Goal: Navigation & Orientation: Find specific page/section

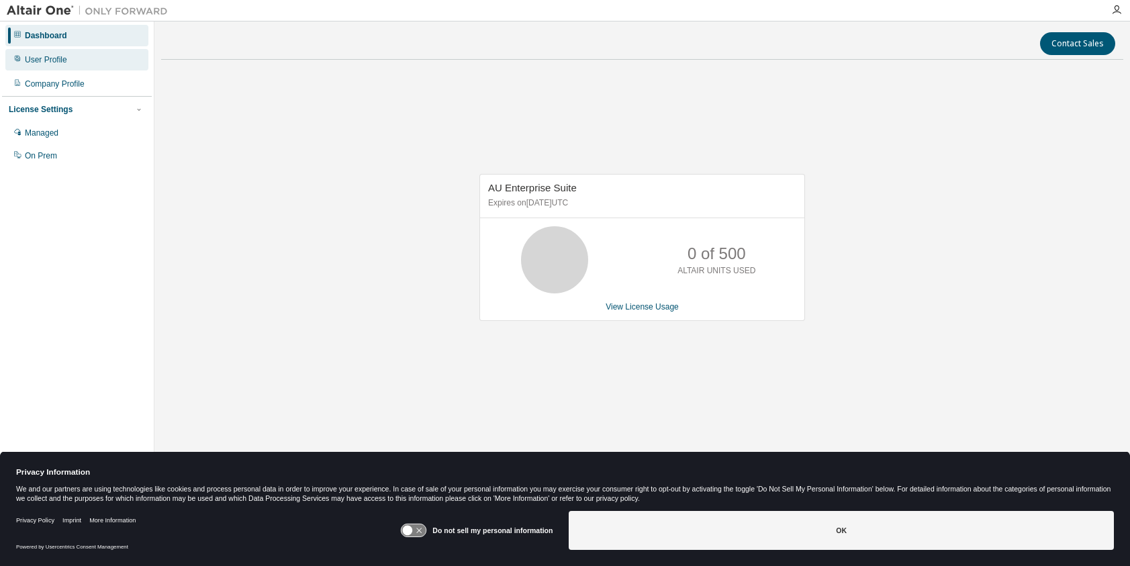
click at [46, 61] on div "User Profile" at bounding box center [46, 59] width 42 height 11
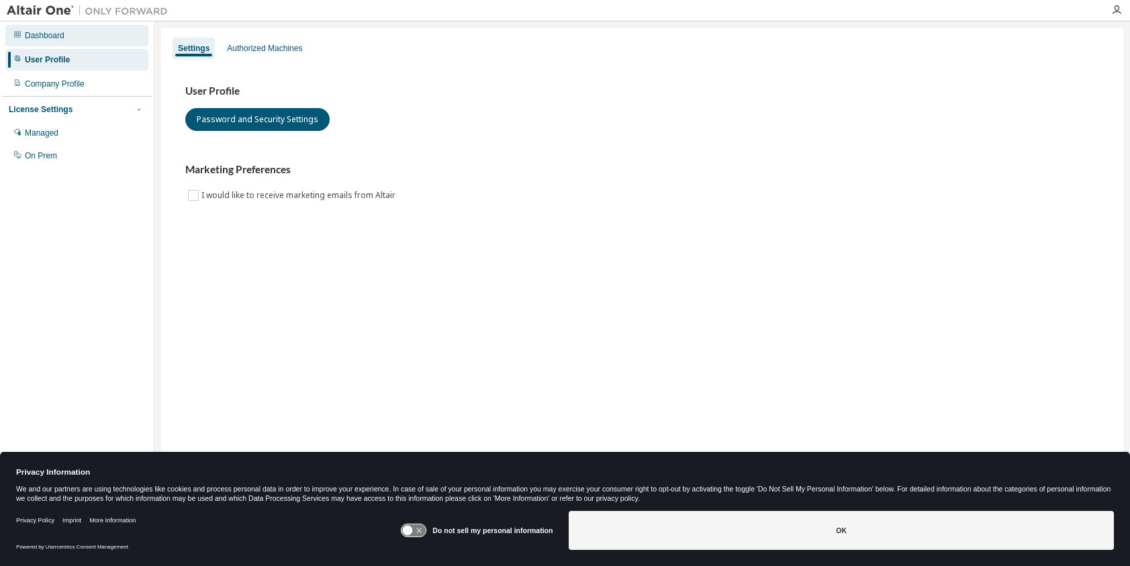
click at [58, 32] on div "Dashboard" at bounding box center [45, 35] width 40 height 11
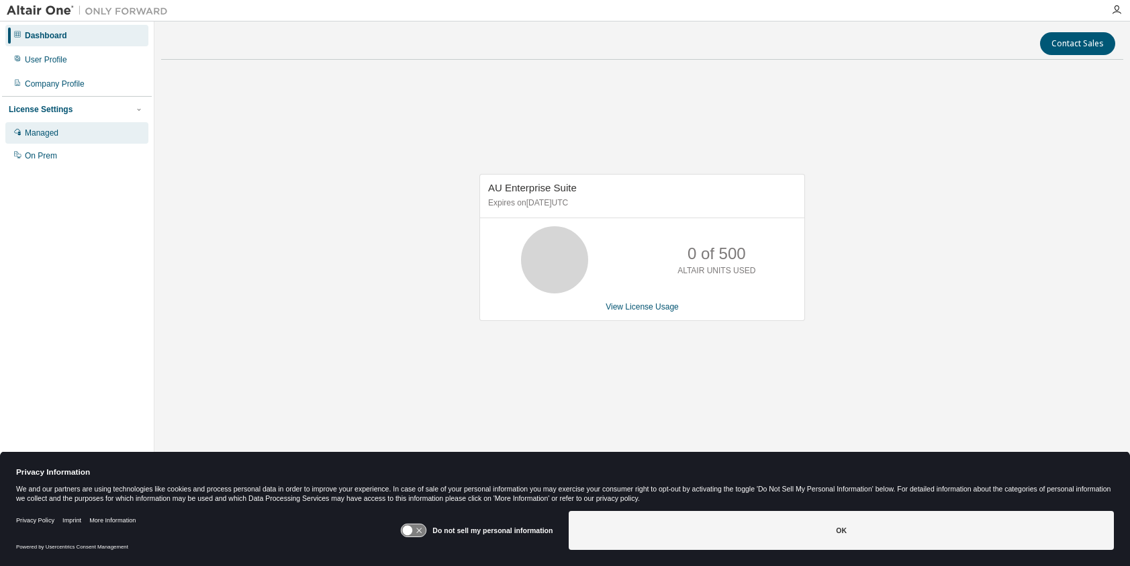
click at [52, 132] on div "Managed" at bounding box center [42, 133] width 34 height 11
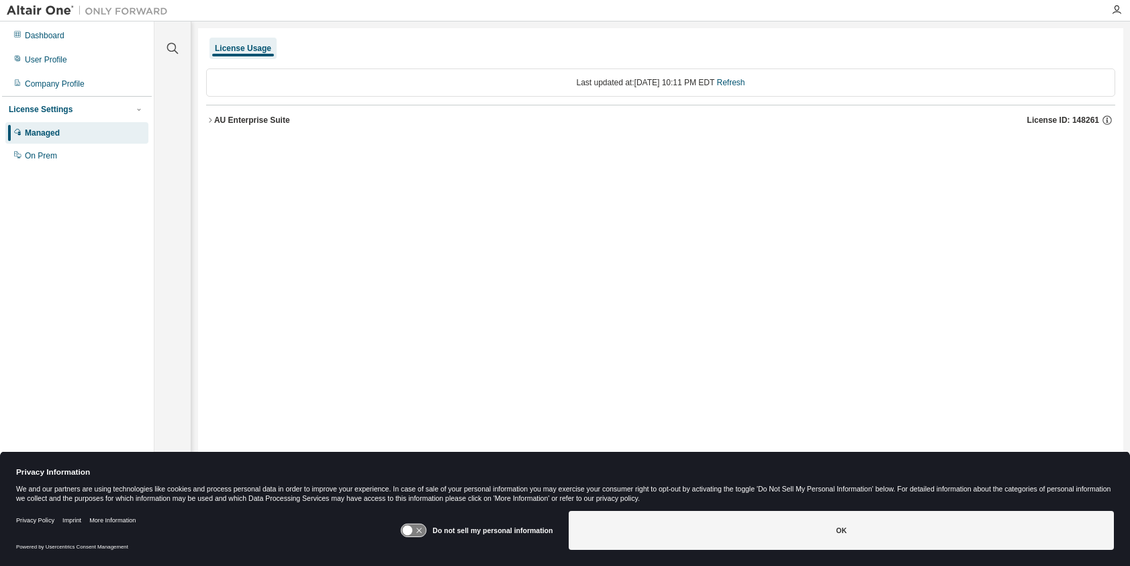
click at [226, 118] on div "AU Enterprise Suite" at bounding box center [252, 120] width 76 height 11
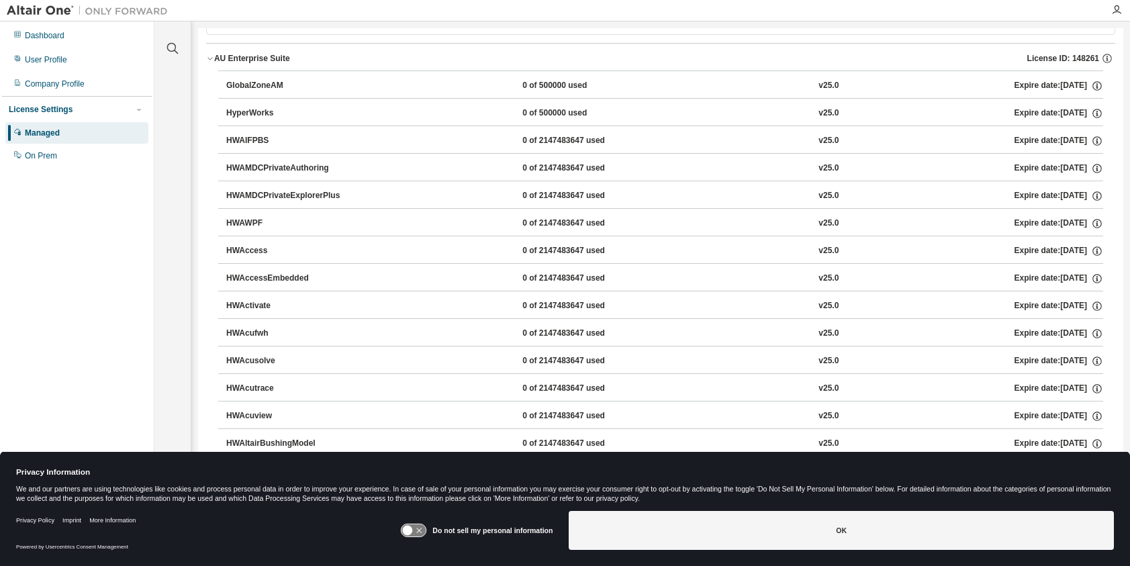
scroll to position [66, 0]
